Goal: Transaction & Acquisition: Purchase product/service

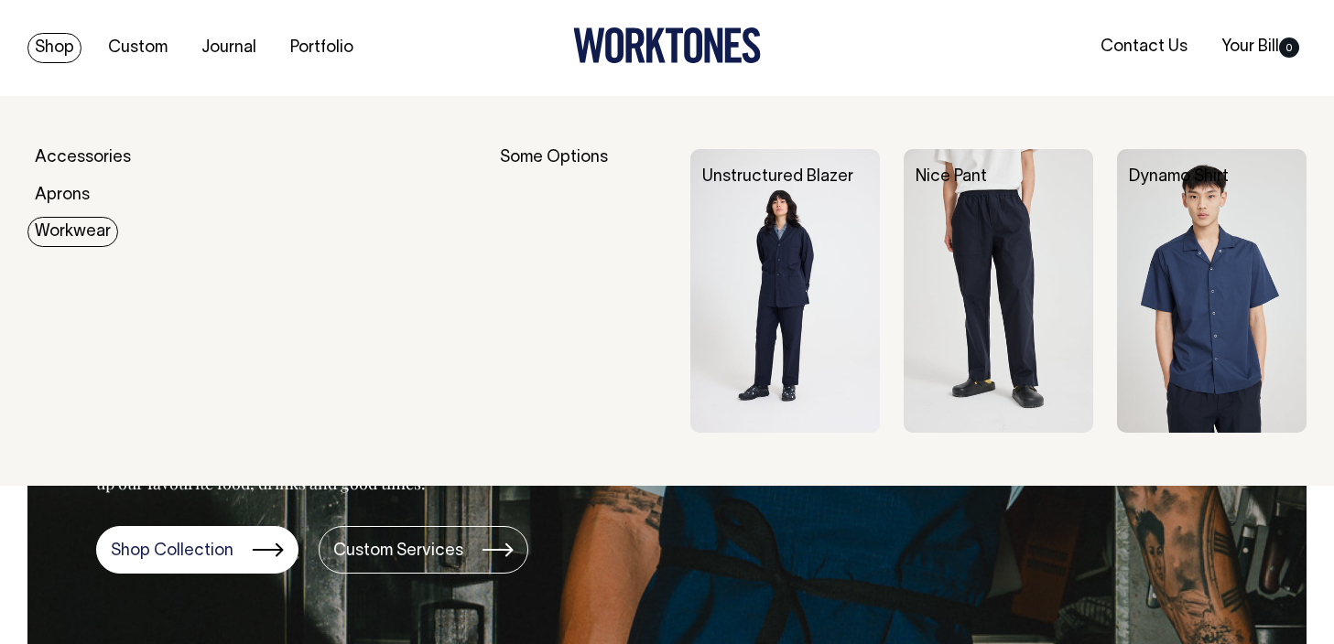
click at [71, 254] on div "Accessories Aprons Workwear" at bounding box center [251, 291] width 448 height 285
click at [71, 229] on link "Workwear" at bounding box center [72, 232] width 91 height 30
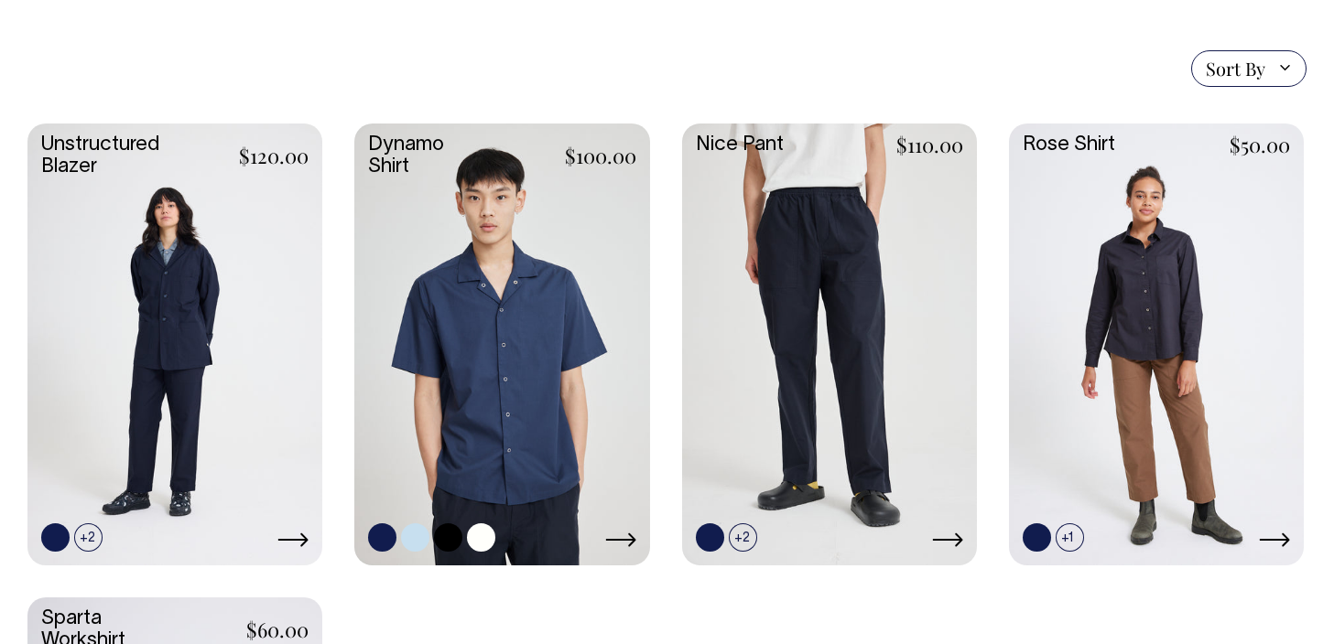
scroll to position [489, 0]
click at [733, 542] on link at bounding box center [743, 538] width 28 height 28
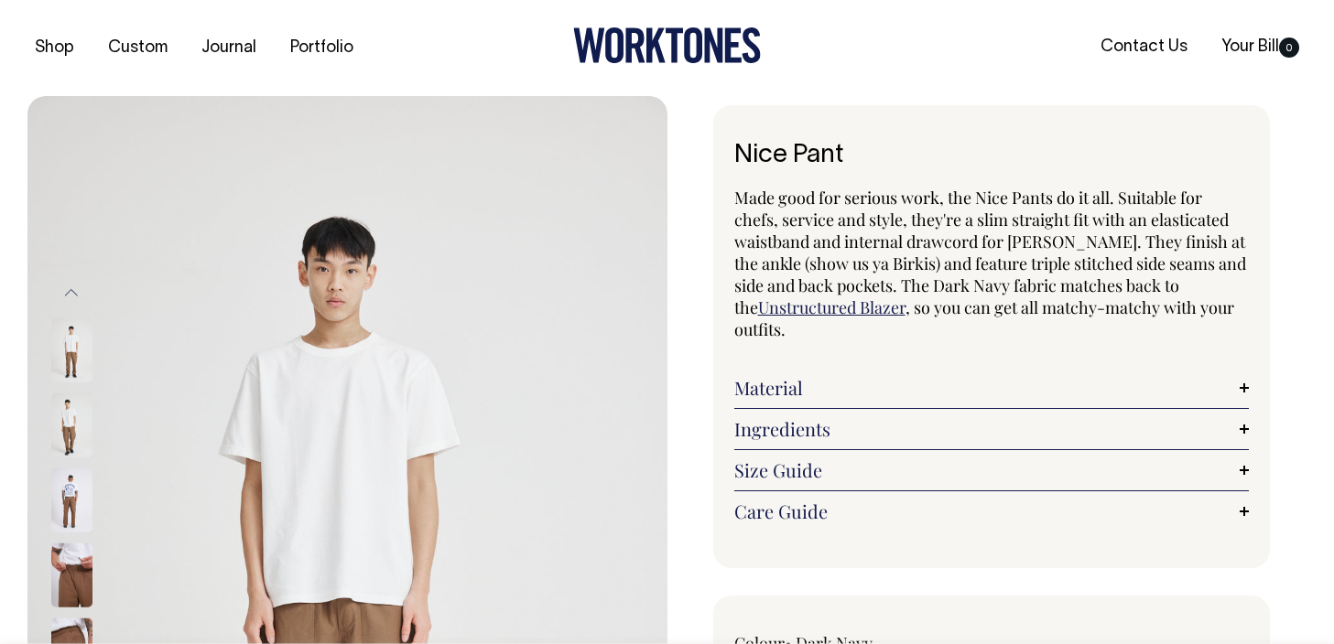
radio input "true"
radio input "false"
select select "Chocolate"
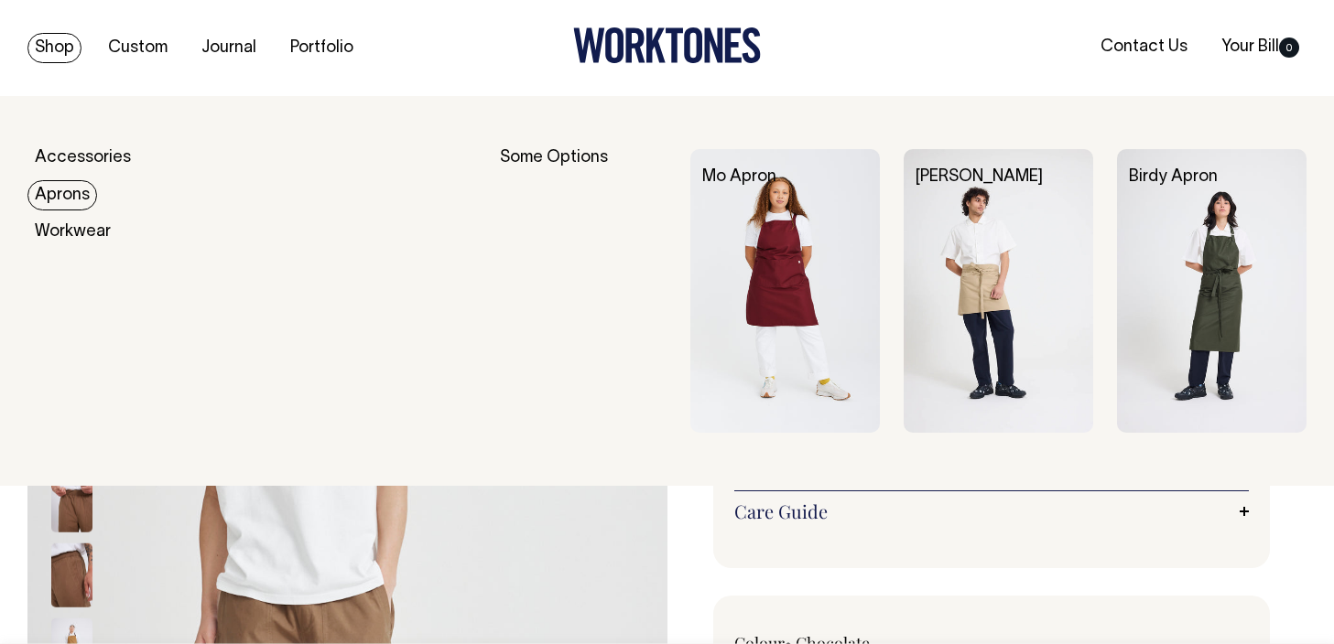
click at [70, 197] on link "Aprons" at bounding box center [62, 195] width 70 height 30
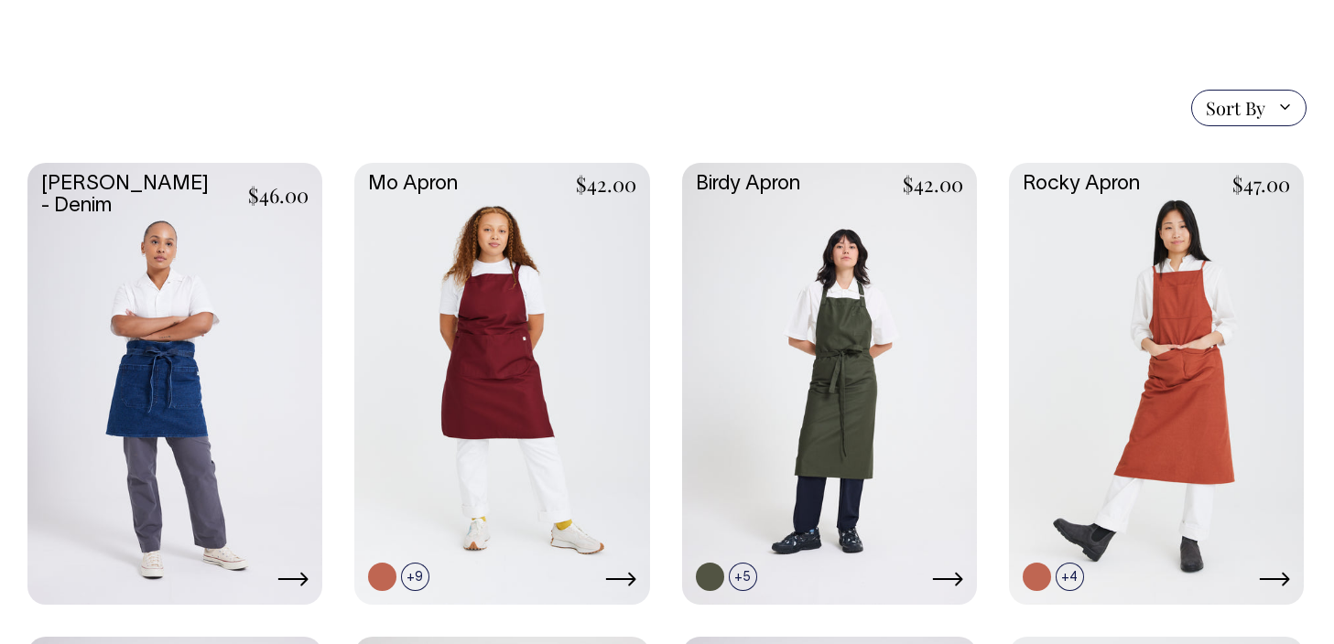
scroll to position [401, 0]
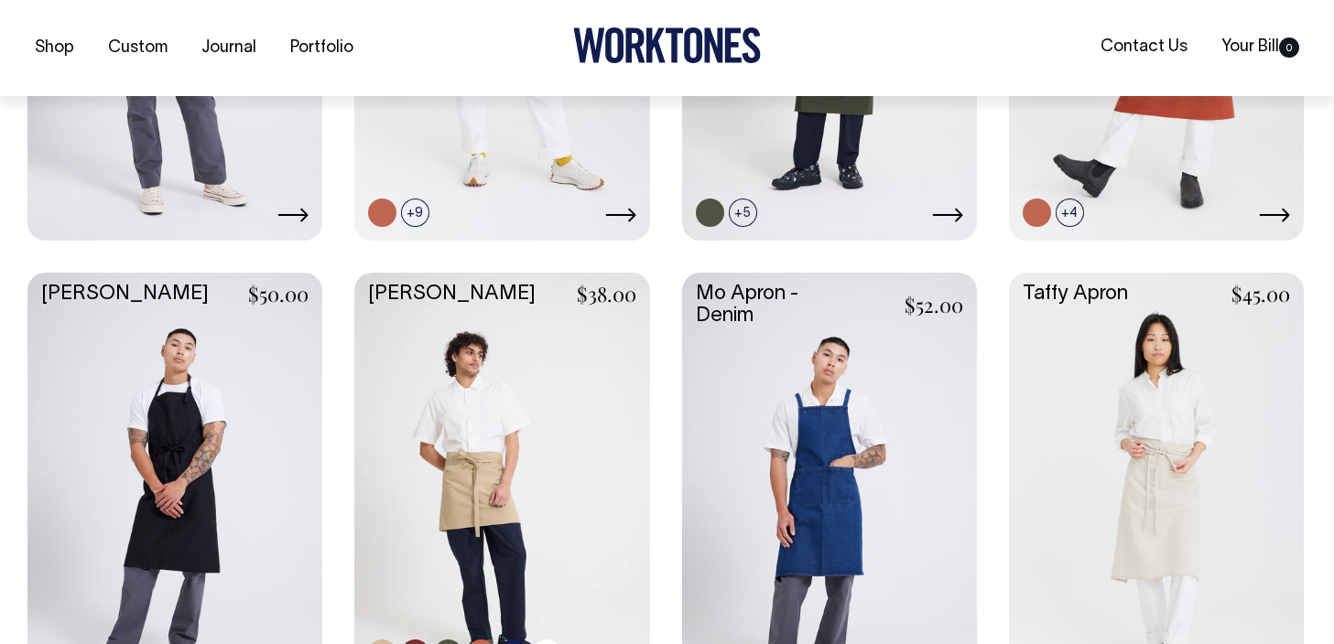
click at [566, 443] on link at bounding box center [501, 492] width 295 height 438
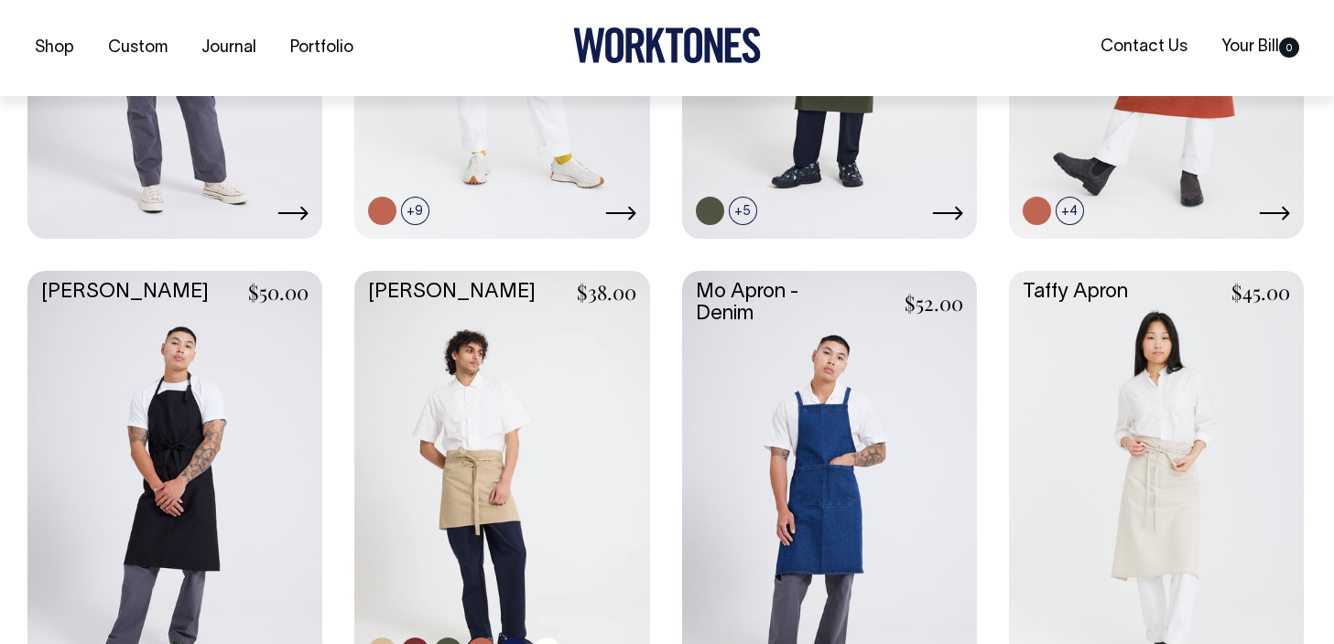
scroll to position [766, 0]
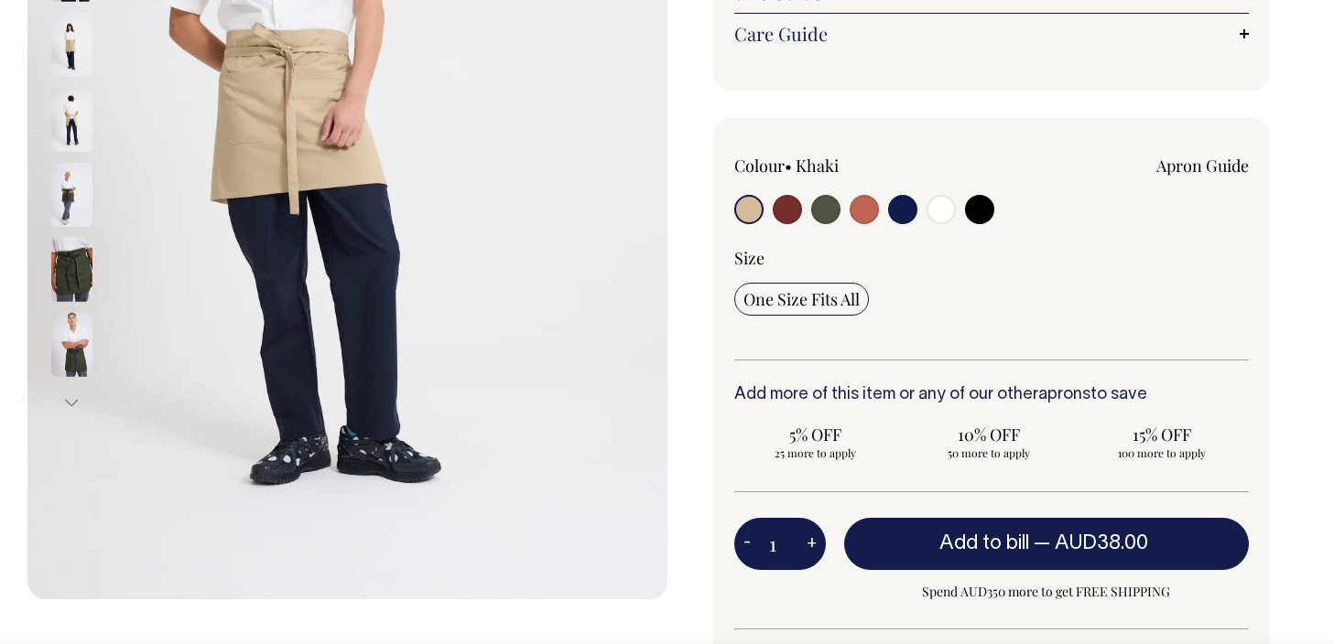
click at [785, 219] on input "radio" at bounding box center [787, 209] width 29 height 29
radio input "true"
select select "Burgundy"
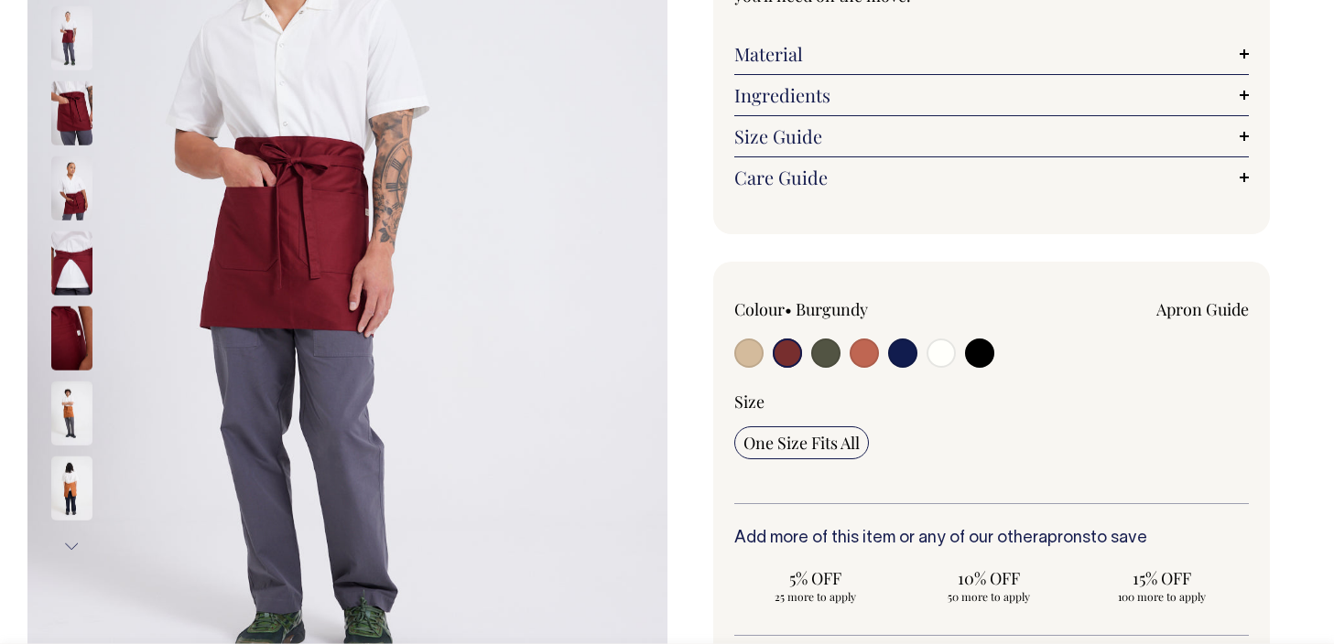
scroll to position [312, 0]
click at [822, 355] on input "radio" at bounding box center [825, 353] width 29 height 29
radio input "true"
radio input "false"
select select "Olive"
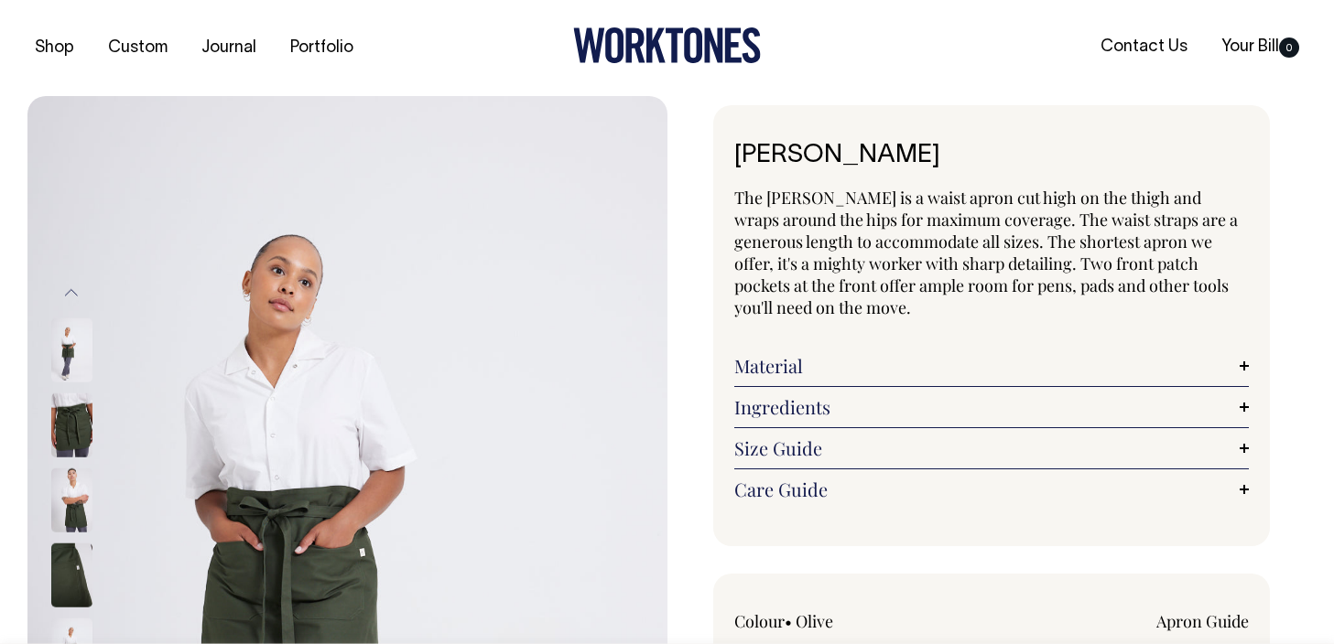
scroll to position [0, 0]
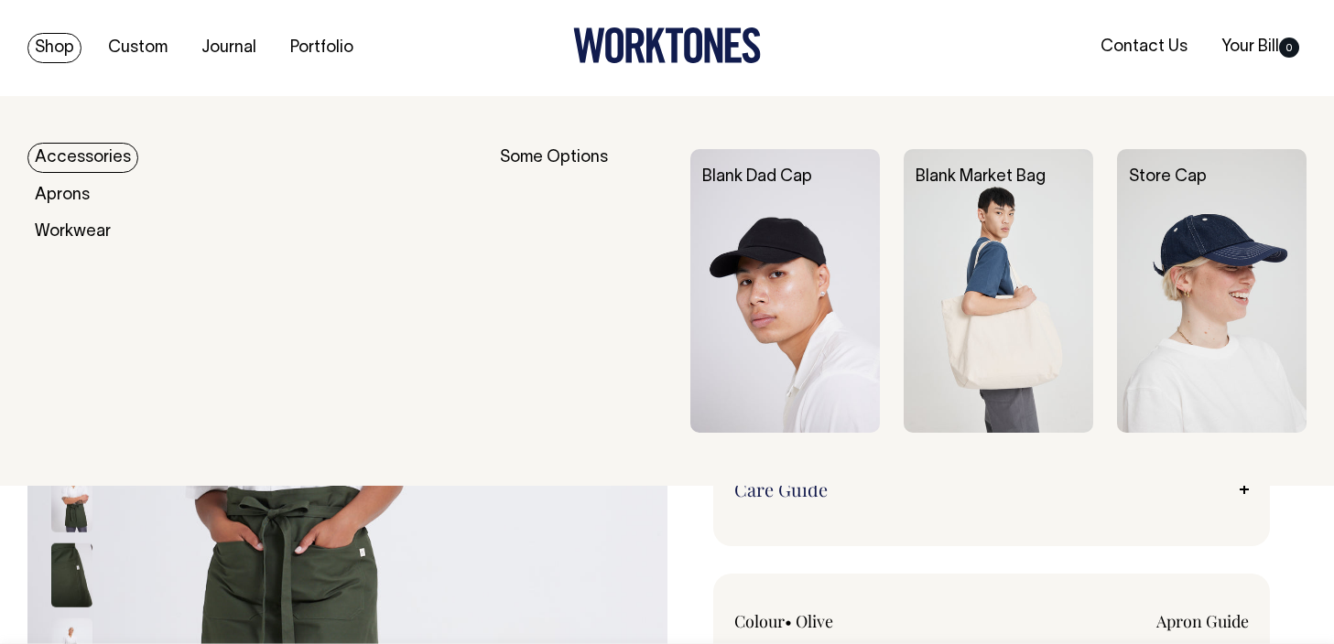
click at [80, 155] on link "Accessories" at bounding box center [82, 158] width 111 height 30
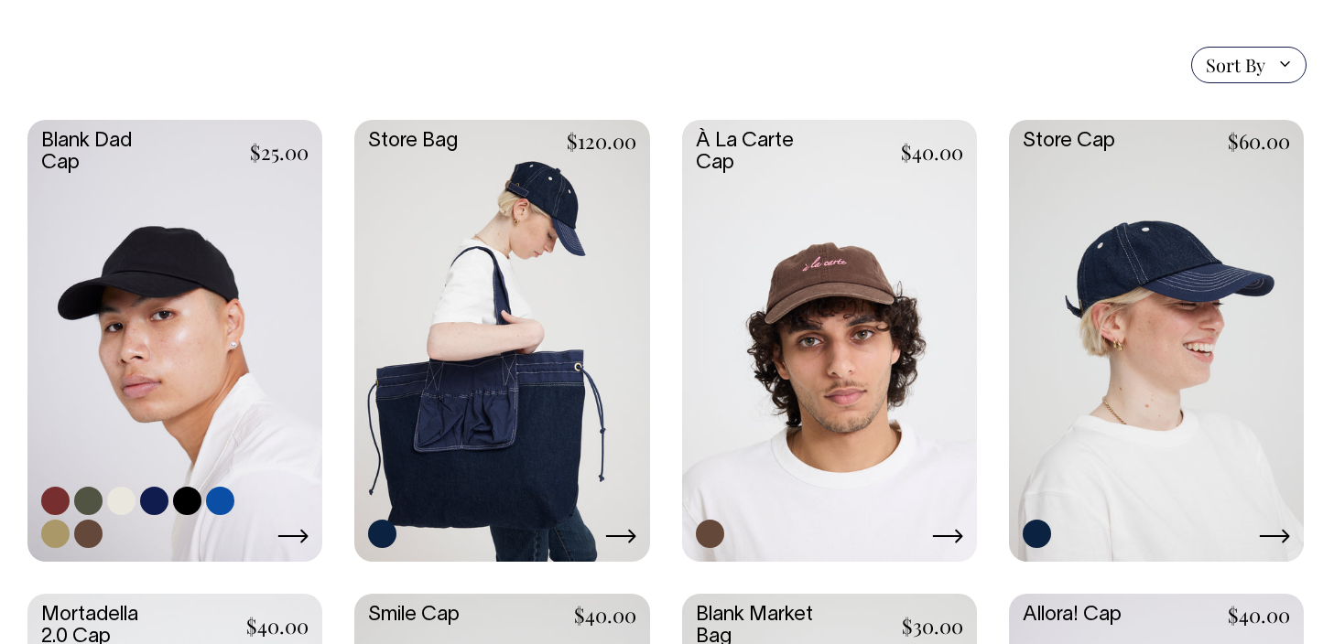
scroll to position [444, 0]
click at [84, 501] on link at bounding box center [88, 500] width 28 height 28
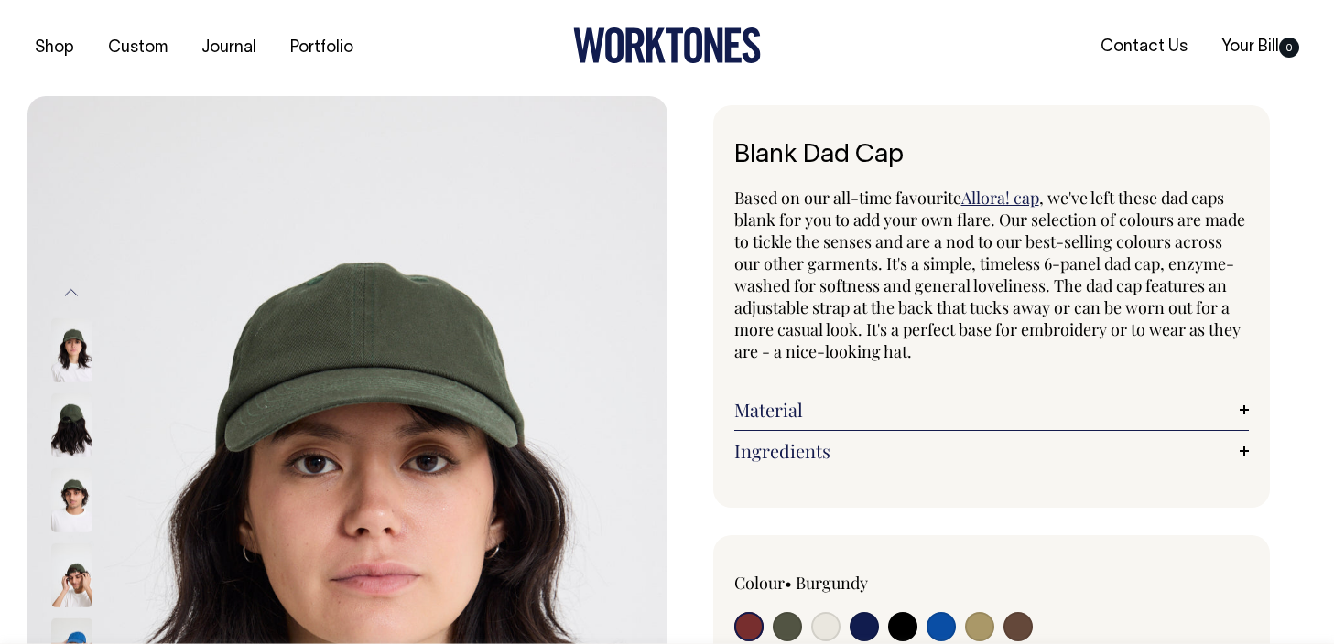
radio input "true"
select select "Olive"
drag, startPoint x: 739, startPoint y: 160, endPoint x: 1044, endPoint y: 160, distance: 304.8
click at [1044, 160] on h1 "Blank Dad Cap" at bounding box center [991, 156] width 515 height 28
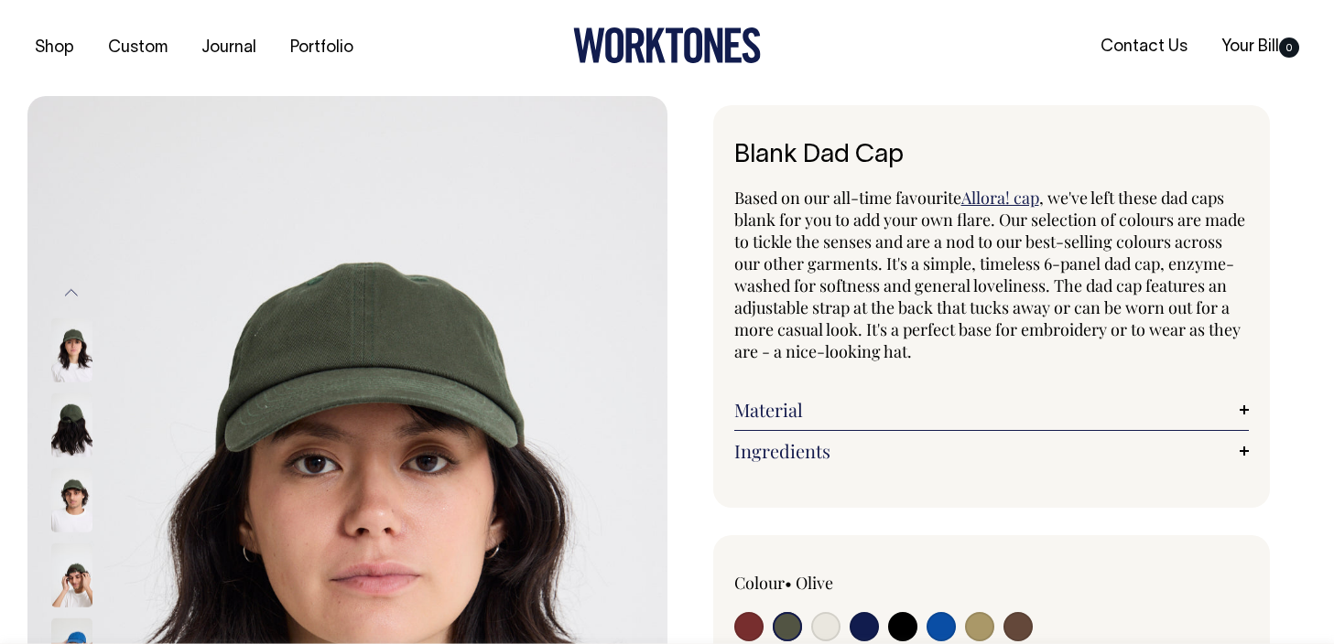
copy h1 "Blank Dad Cap"
